Goal: Task Accomplishment & Management: Manage account settings

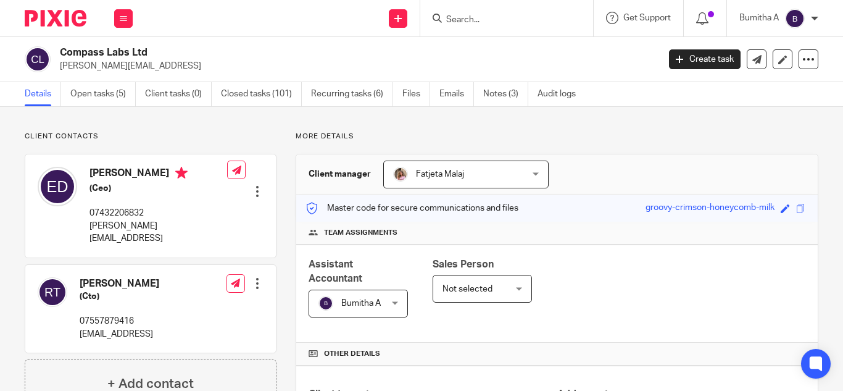
click at [813, 17] on div at bounding box center [814, 18] width 7 height 7
click at [747, 54] on li "My profile" at bounding box center [770, 50] width 81 height 18
click at [757, 51] on span "My profile" at bounding box center [766, 49] width 38 height 9
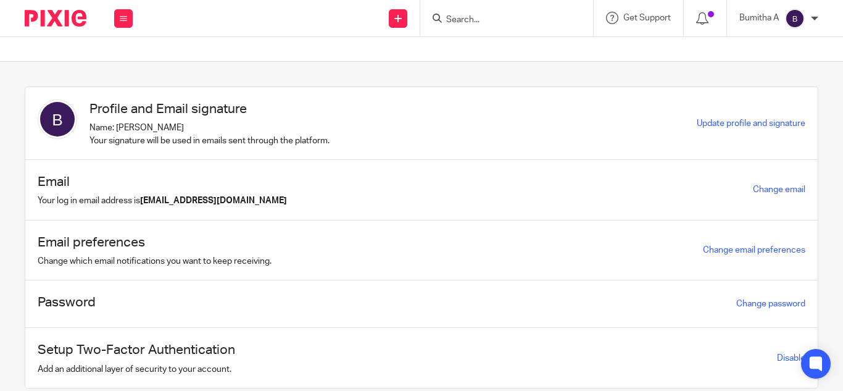
click at [814, 19] on div at bounding box center [814, 18] width 7 height 7
click at [470, 23] on input "Search" at bounding box center [500, 20] width 111 height 11
click at [462, 19] on input "Search" at bounding box center [500, 20] width 111 height 11
